Goal: Task Accomplishment & Management: Complete application form

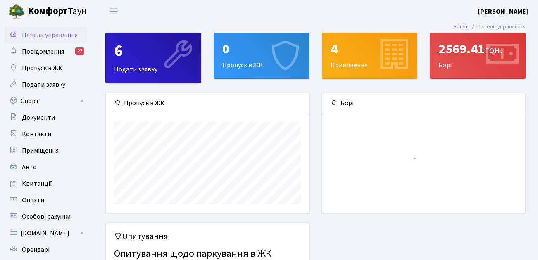
click at [262, 70] on div "0 Пропуск в ЖК" at bounding box center [261, 55] width 95 height 45
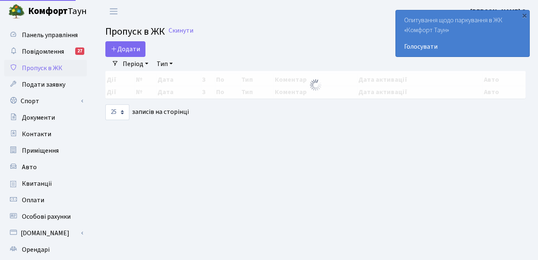
select select "25"
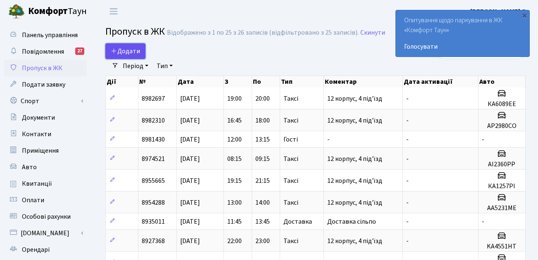
click at [130, 48] on span "Додати" at bounding box center [125, 51] width 29 height 9
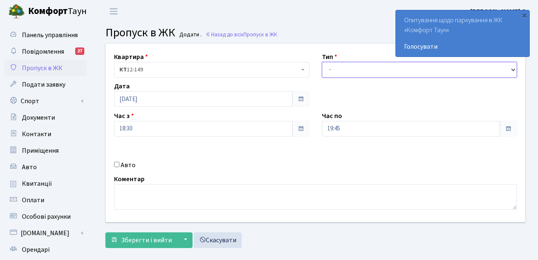
click at [359, 75] on select "- Доставка Таксі Гості Сервіс" at bounding box center [419, 70] width 195 height 16
select select "2"
click at [322, 62] on select "- Доставка Таксі Гості Сервіс" at bounding box center [419, 70] width 195 height 16
click at [339, 68] on select "- Доставка Таксі Гості Сервіс" at bounding box center [419, 70] width 195 height 16
click at [126, 165] on label "Авто" at bounding box center [128, 165] width 15 height 10
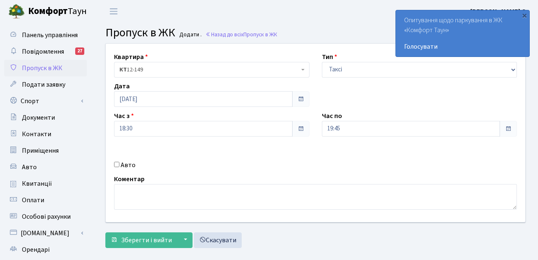
click at [119, 165] on input "Авто" at bounding box center [116, 164] width 5 height 5
checkbox input "true"
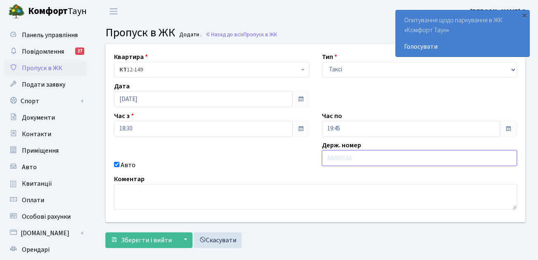
paste input "AA0166CH"
type input "AA0166CH"
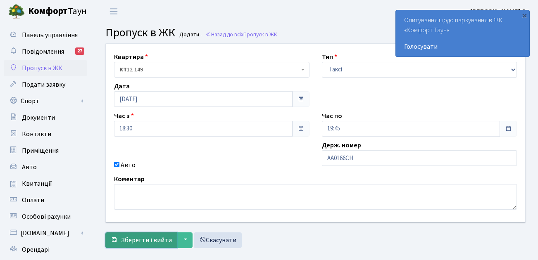
click at [131, 235] on button "Зберегти і вийти" at bounding box center [141, 241] width 72 height 16
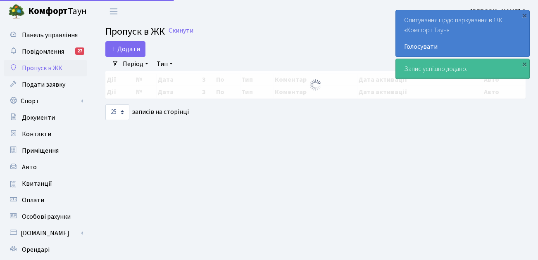
select select "25"
